Goal: Information Seeking & Learning: Learn about a topic

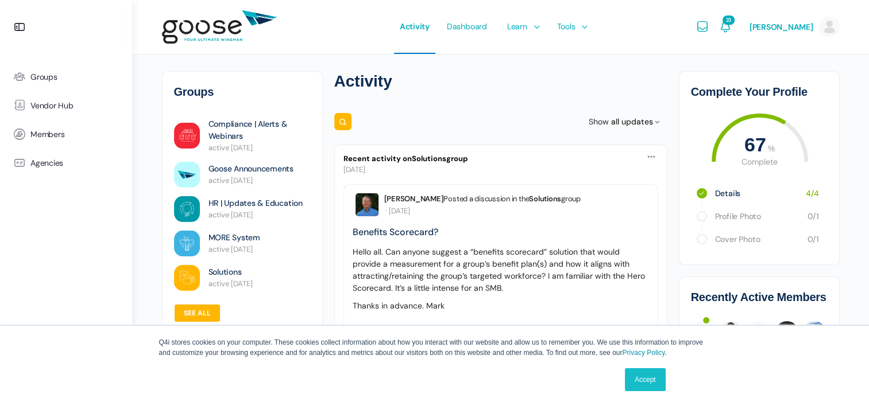
click at [657, 389] on link "Accept" at bounding box center [645, 380] width 41 height 23
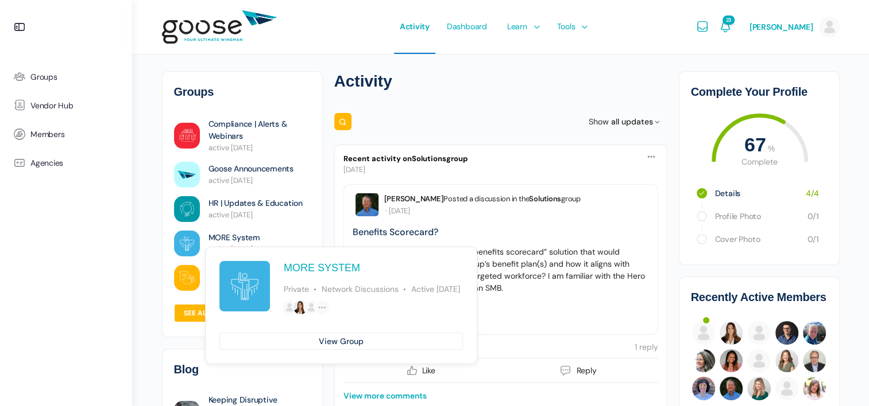
click at [225, 237] on link "MORE System" at bounding box center [234, 238] width 52 height 12
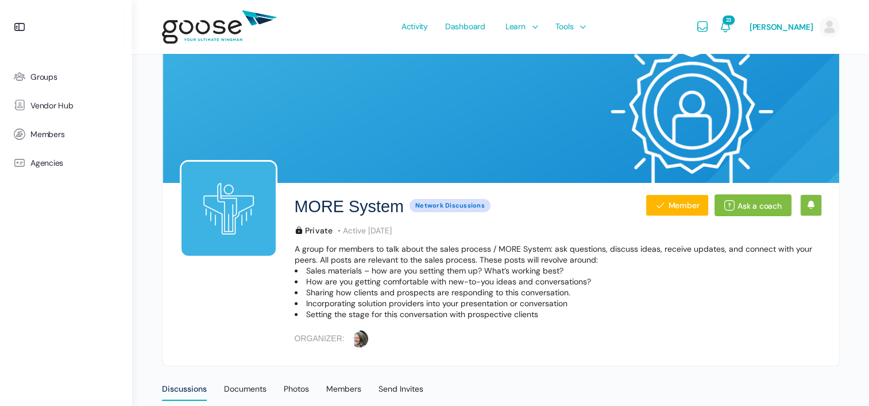
click at [229, 27] on img at bounding box center [219, 27] width 115 height 45
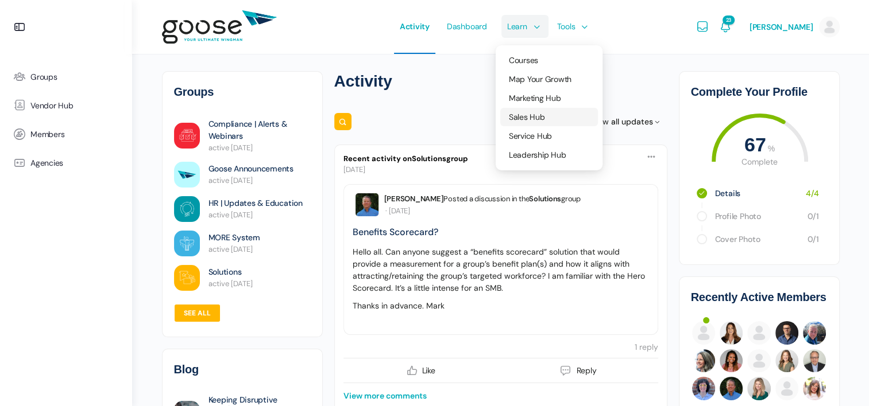
click at [566, 121] on link "Sales Hub" at bounding box center [549, 117] width 98 height 18
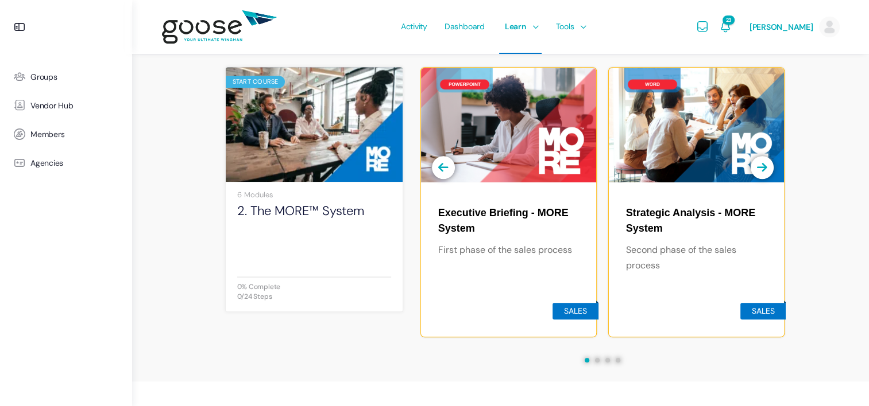
scroll to position [861, 0]
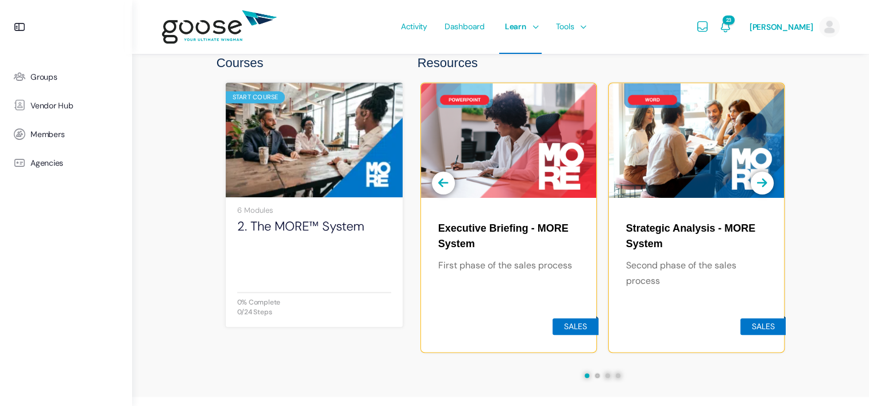
drag, startPoint x: 598, startPoint y: 375, endPoint x: 803, endPoint y: 351, distance: 206.4
click at [803, 351] on section "impact area The sales process Providing quotes is the closest thing most agenci…" at bounding box center [434, 77] width 869 height 642
click at [703, 248] on div "Strategic Analysis - MORE System" at bounding box center [696, 236] width 141 height 31
click at [342, 228] on link "2. The MORE™ System" at bounding box center [314, 227] width 154 height 16
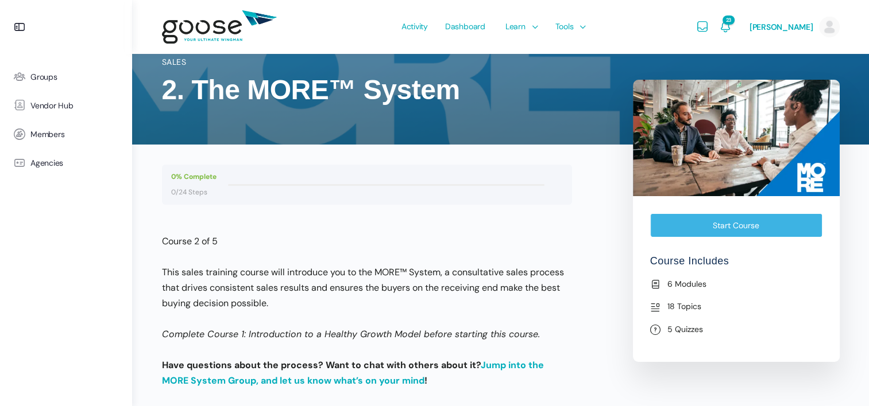
scroll to position [57, 0]
drag, startPoint x: 223, startPoint y: 238, endPoint x: 158, endPoint y: 247, distance: 66.2
drag, startPoint x: 158, startPoint y: 247, endPoint x: 390, endPoint y: 253, distance: 232.0
click at [390, 253] on div "Course 2 of 5 This sales training course will introduce you to the MORE™ System…" at bounding box center [367, 310] width 410 height 155
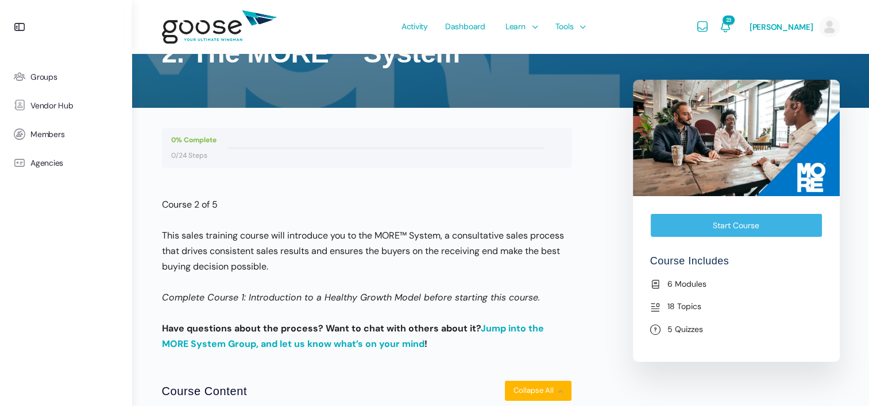
scroll to position [0, 0]
